Goal: Navigation & Orientation: Understand site structure

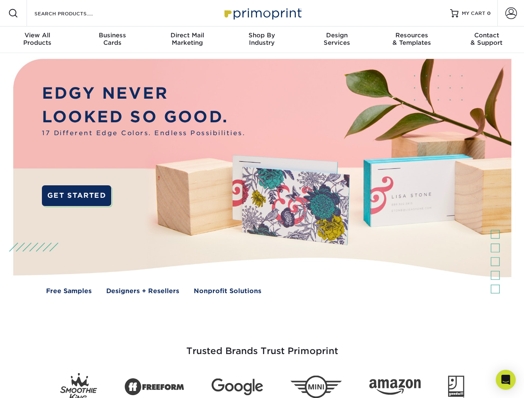
click at [262, 199] on img at bounding box center [261, 182] width 518 height 259
click at [13, 13] on span at bounding box center [13, 13] width 10 height 10
click at [510, 13] on span at bounding box center [511, 13] width 12 height 12
click at [37, 40] on div "View All Products" at bounding box center [37, 39] width 75 height 15
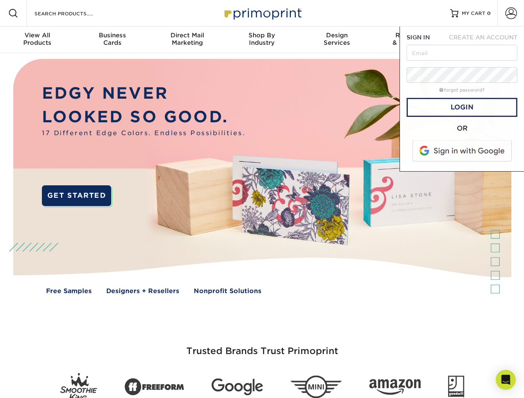
click at [112, 40] on div "Business Cards" at bounding box center [112, 39] width 75 height 15
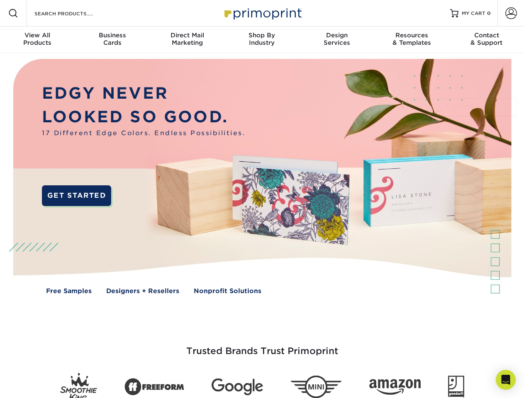
click at [187, 40] on div "Direct Mail Marketing" at bounding box center [187, 39] width 75 height 15
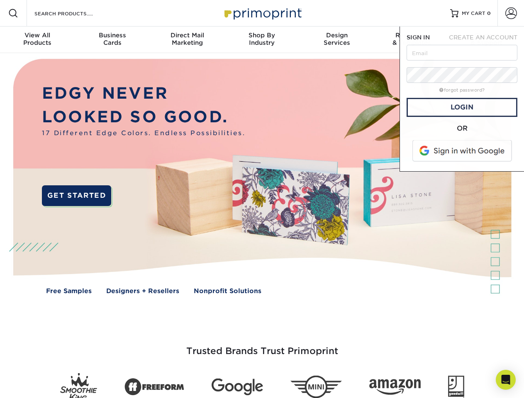
click at [262, 40] on div "Shop By Industry" at bounding box center [261, 39] width 75 height 15
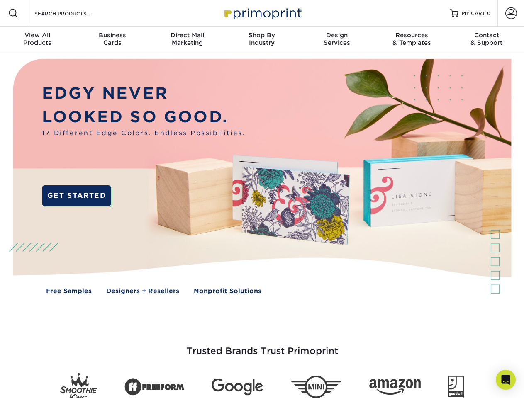
click at [337, 40] on div "Design Services" at bounding box center [336, 39] width 75 height 15
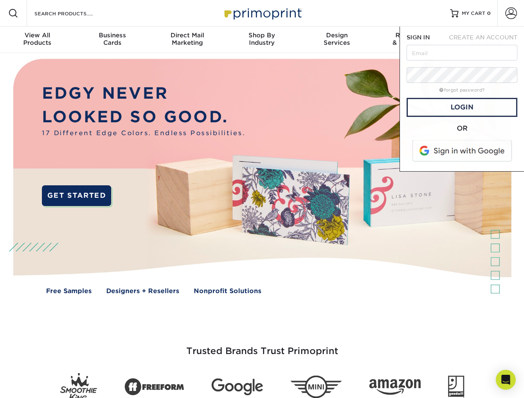
click at [411, 40] on span "SIGN IN" at bounding box center [417, 37] width 23 height 7
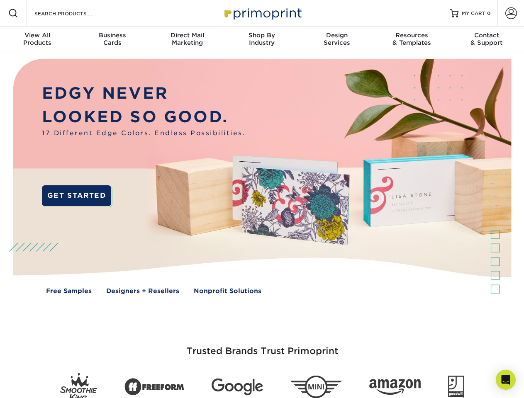
click at [486, 40] on div "Contact & Support" at bounding box center [486, 39] width 75 height 15
